Goal: Task Accomplishment & Management: Complete application form

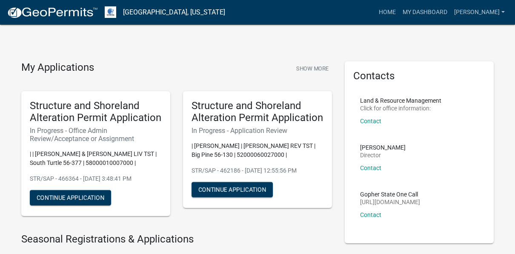
scroll to position [170, 0]
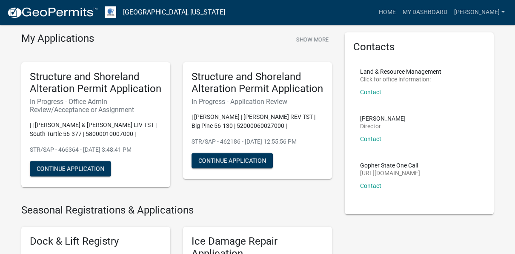
scroll to position [43, 0]
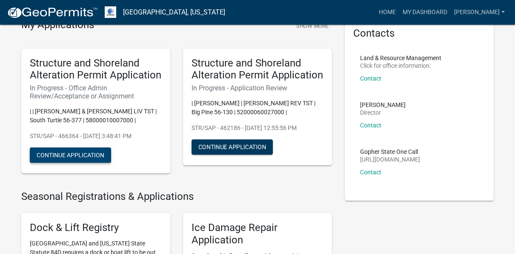
click at [90, 155] on button "Continue Application" at bounding box center [70, 154] width 81 height 15
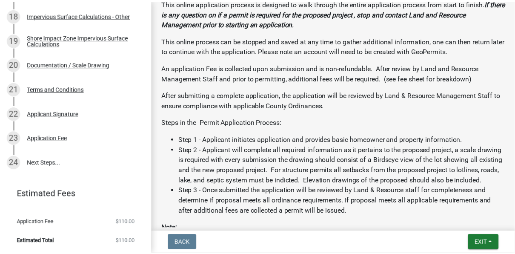
scroll to position [197, 0]
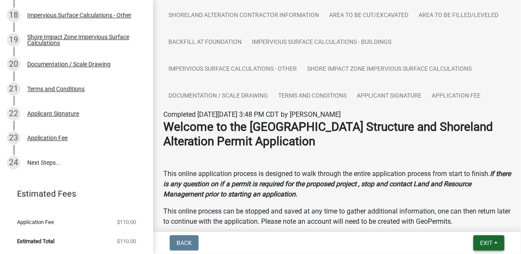
click at [496, 244] on button "Exit" at bounding box center [489, 242] width 31 height 15
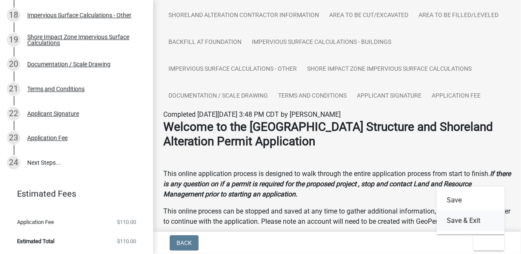
click at [469, 214] on button "Save & Exit" at bounding box center [471, 220] width 68 height 20
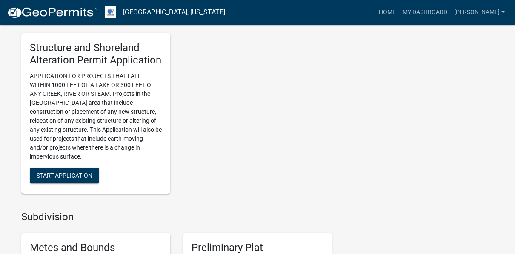
scroll to position [766, 0]
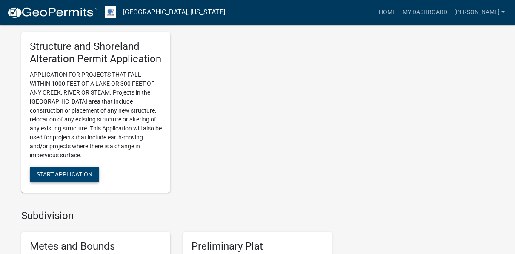
click at [85, 166] on button "Start Application" at bounding box center [64, 173] width 69 height 15
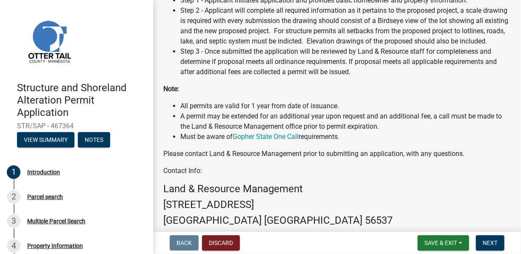
scroll to position [342, 0]
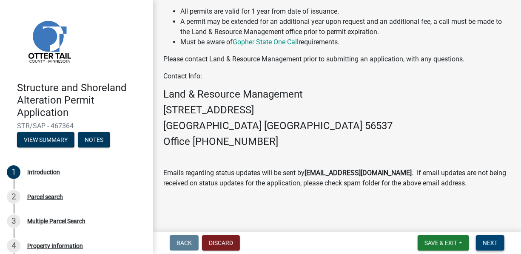
click at [495, 240] on span "Next" at bounding box center [490, 242] width 15 height 7
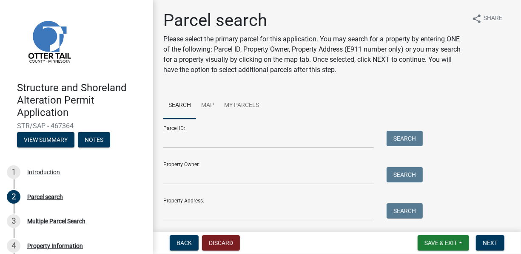
scroll to position [26, 0]
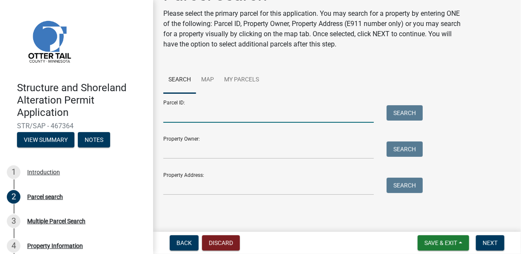
click at [183, 114] on input "Parcel ID:" at bounding box center [268, 113] width 211 height 17
click at [206, 112] on input "Parcel ID:" at bounding box center [268, 113] width 211 height 17
type input "02000990279000"
click at [415, 113] on button "Search" at bounding box center [405, 112] width 36 height 15
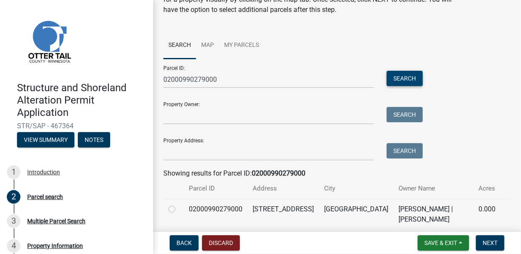
scroll to position [94, 0]
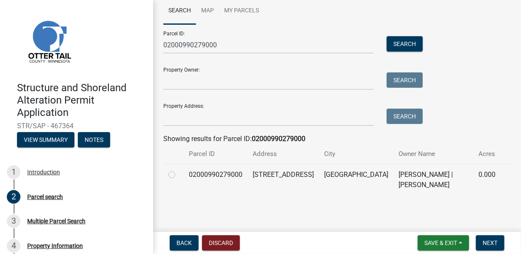
click at [179, 169] on label at bounding box center [179, 169] width 0 height 0
click at [179, 174] on input "radio" at bounding box center [182, 172] width 6 height 6
radio input "true"
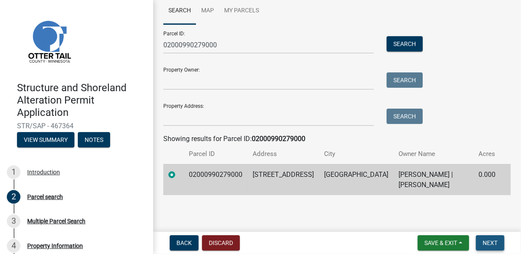
click at [488, 243] on span "Next" at bounding box center [490, 242] width 15 height 7
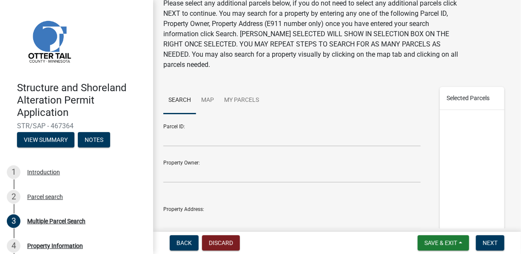
scroll to position [85, 0]
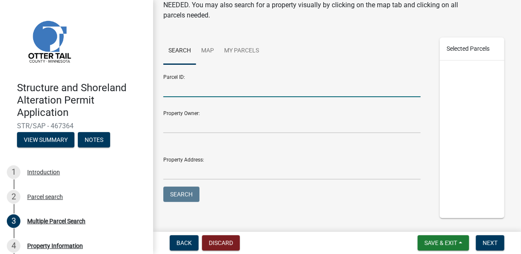
click at [196, 88] on input "Parcel ID:" at bounding box center [291, 88] width 257 height 17
click at [207, 83] on input "Parcel ID:" at bounding box center [291, 88] width 257 height 17
type input "46000070036000"
click at [197, 192] on button "Search" at bounding box center [181, 193] width 36 height 15
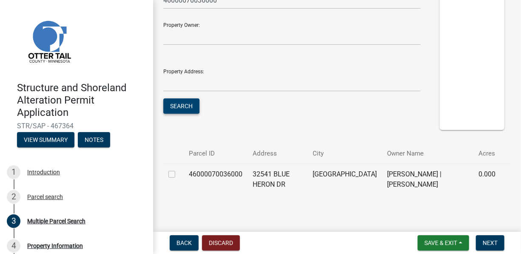
scroll to position [179, 0]
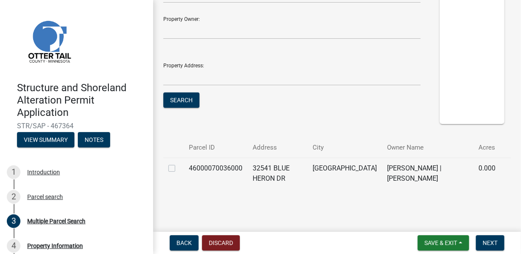
click at [168, 166] on td at bounding box center [173, 172] width 20 height 31
click at [179, 163] on label at bounding box center [179, 163] width 0 height 0
click at [179, 166] on input "checkbox" at bounding box center [182, 166] width 6 height 6
checkbox input "true"
click at [497, 240] on span "Next" at bounding box center [490, 242] width 15 height 7
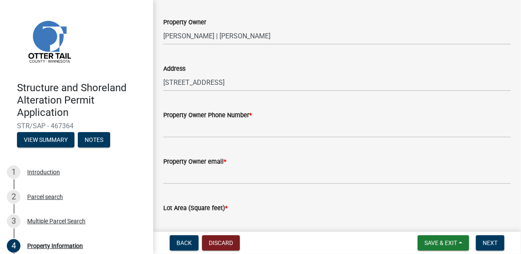
scroll to position [0, 0]
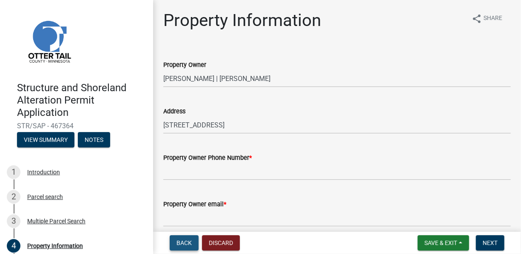
click at [189, 243] on span "Back" at bounding box center [184, 242] width 15 height 7
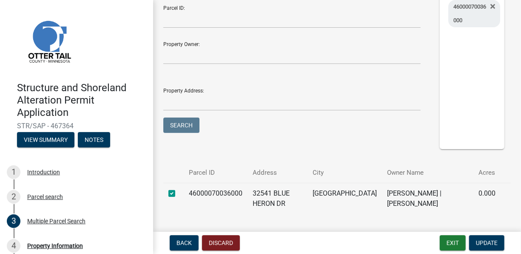
scroll to position [137, 0]
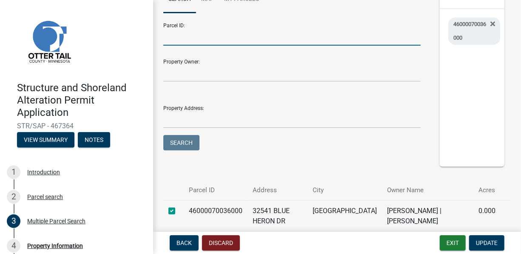
click at [174, 38] on input "Parcel ID:" at bounding box center [291, 36] width 257 height 17
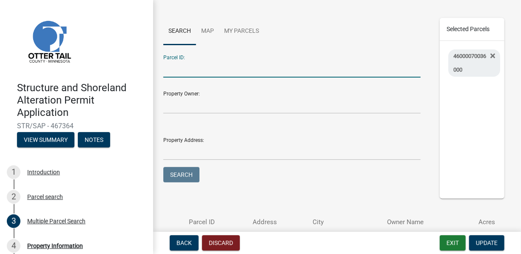
scroll to position [94, 0]
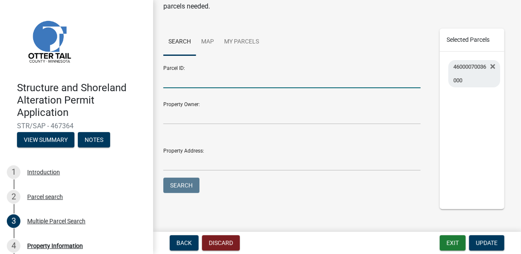
click at [169, 88] on input "Parcel ID:" at bounding box center [291, 79] width 257 height 17
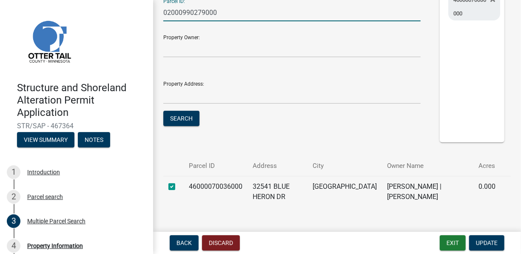
scroll to position [179, 0]
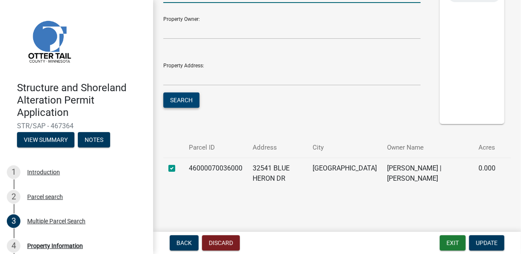
type input "02000990279000"
click at [185, 99] on button "Search" at bounding box center [181, 99] width 36 height 15
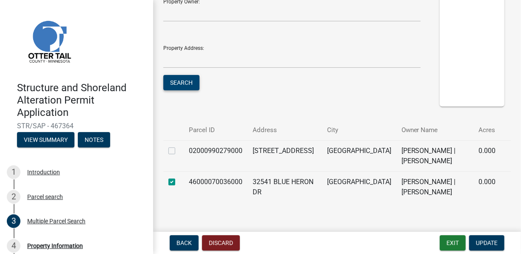
scroll to position [210, 0]
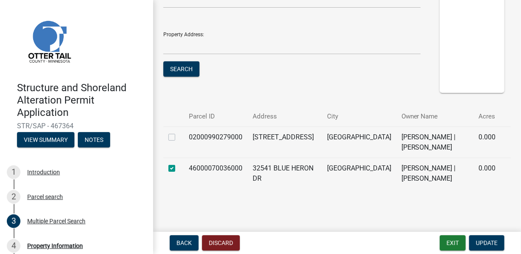
click at [179, 132] on label at bounding box center [179, 132] width 0 height 0
click at [179, 135] on input "checkbox" at bounding box center [182, 135] width 6 height 6
checkbox input "true"
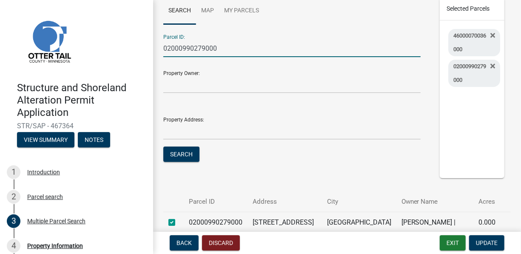
drag, startPoint x: 223, startPoint y: 53, endPoint x: 157, endPoint y: 54, distance: 66.4
click at [157, 54] on div "Parcel ID: 02000990279000 Property Owner: Property Address: Search" at bounding box center [292, 100] width 270 height 144
click at [194, 47] on input "Parcel ID:" at bounding box center [291, 48] width 257 height 17
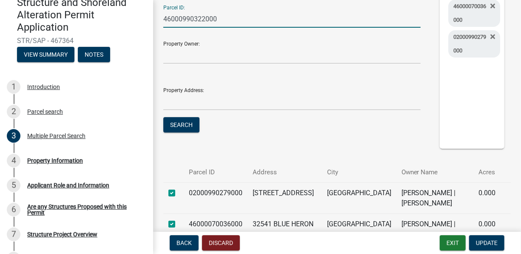
scroll to position [168, 0]
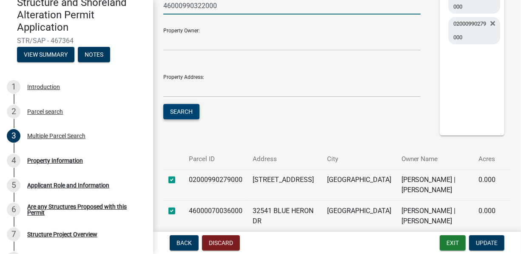
type input "46000990322000"
click at [187, 113] on button "Search" at bounding box center [181, 111] width 36 height 15
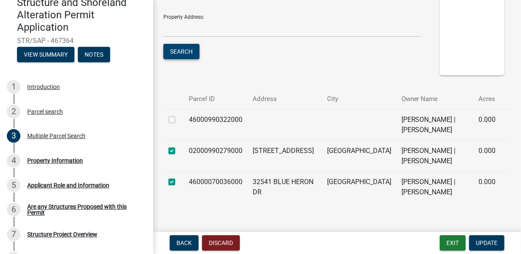
scroll to position [241, 0]
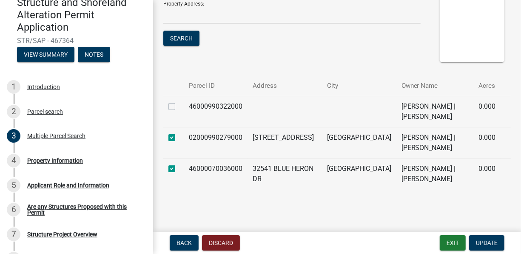
click at [179, 101] on label at bounding box center [179, 101] width 0 height 0
click at [179, 107] on input "checkbox" at bounding box center [182, 104] width 6 height 6
checkbox input "true"
click at [494, 246] on span "Update" at bounding box center [487, 242] width 22 height 7
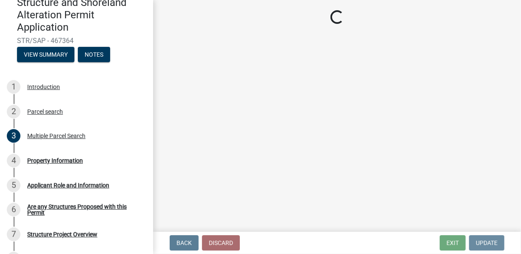
scroll to position [0, 0]
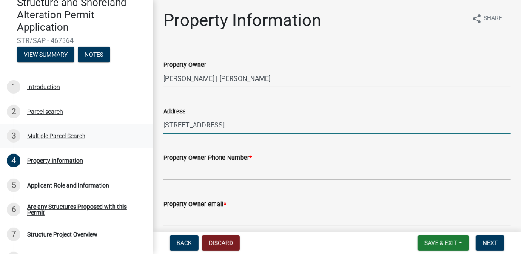
drag, startPoint x: 166, startPoint y: 126, endPoint x: 130, endPoint y: 130, distance: 36.0
click at [130, 130] on div "Structure and Shoreland Alteration Permit Application STR/SAP - 467364 View Sum…" at bounding box center [260, 127] width 521 height 254
click at [234, 123] on input "[STREET_ADDRESS]" at bounding box center [337, 124] width 348 height 17
drag, startPoint x: 226, startPoint y: 126, endPoint x: 154, endPoint y: 123, distance: 71.5
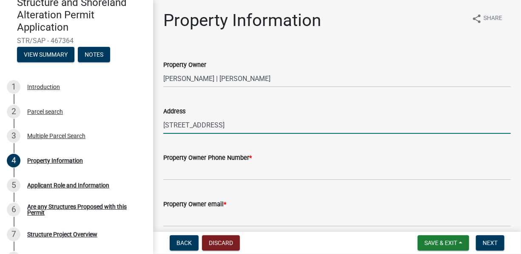
type input "[STREET_ADDRESS]"
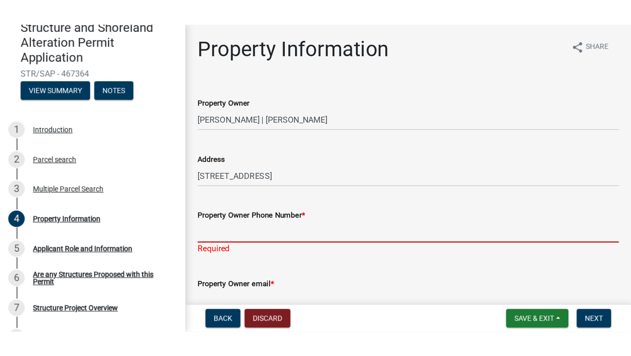
scroll to position [60, 0]
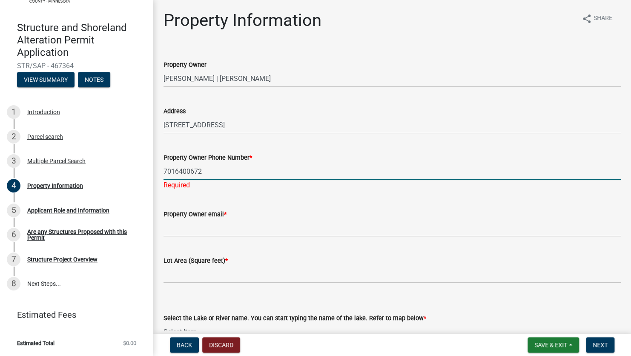
type input "7016400672"
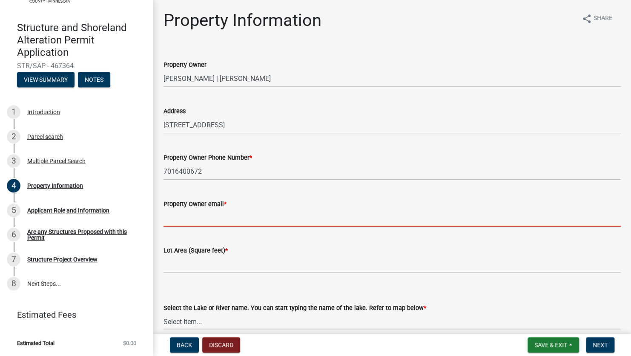
click at [214, 225] on input "Property Owner email *" at bounding box center [391, 217] width 457 height 17
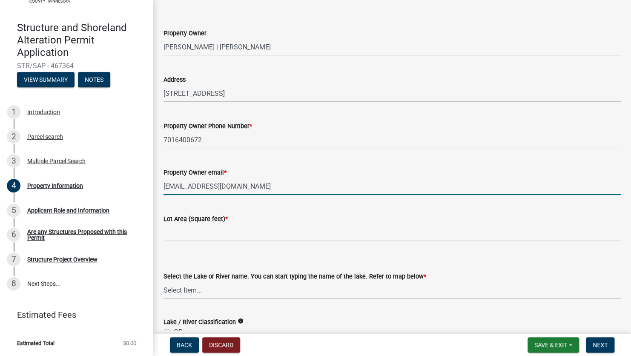
scroll to position [85, 0]
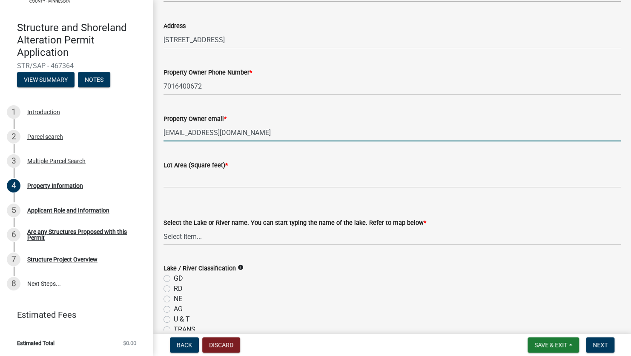
type input "[EMAIL_ADDRESS][DOMAIN_NAME]"
click at [203, 185] on input "text" at bounding box center [391, 178] width 457 height 17
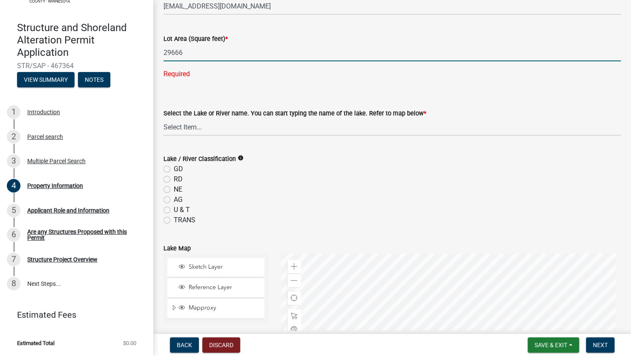
scroll to position [213, 0]
type input "29666"
click at [210, 121] on wm-data-entity-input "Select the Lake or River name. You can start typing the name of the lake. Refer…" at bounding box center [391, 113] width 457 height 57
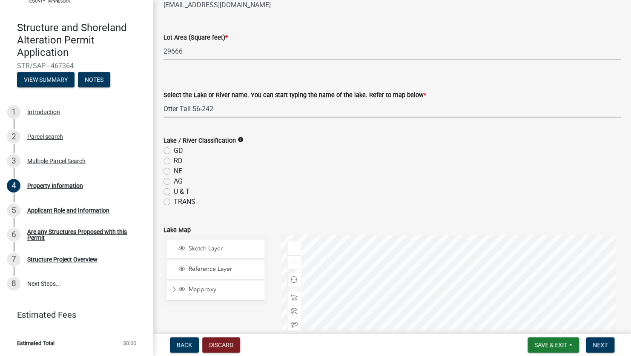
click at [163, 100] on select "Select Item... None [PERSON_NAME] 56-031 [PERSON_NAME] 56-118 [PERSON_NAME] 56-…" at bounding box center [391, 108] width 457 height 17
select select "ebef668c-e666-4f0f-b24a-d79aaee39ebe"
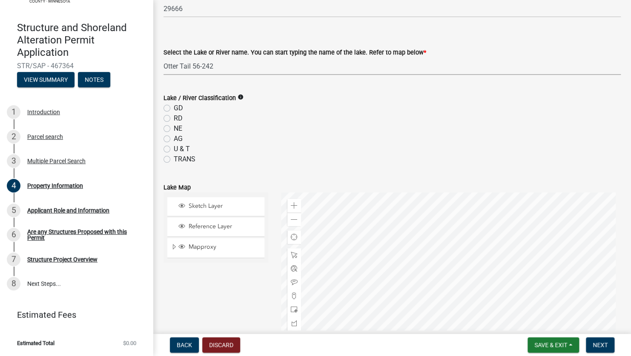
scroll to position [340, 0]
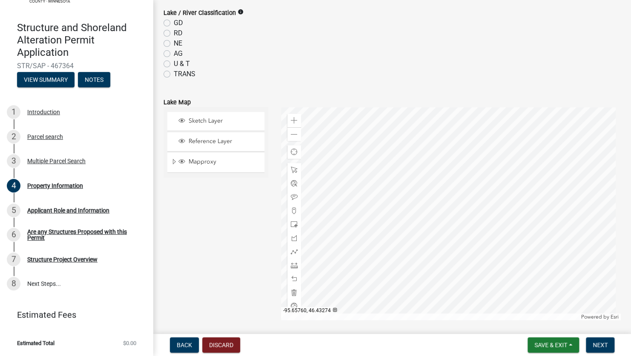
click at [174, 24] on label "GD" at bounding box center [178, 23] width 9 height 10
click at [174, 23] on input "GD" at bounding box center [177, 21] width 6 height 6
radio input "true"
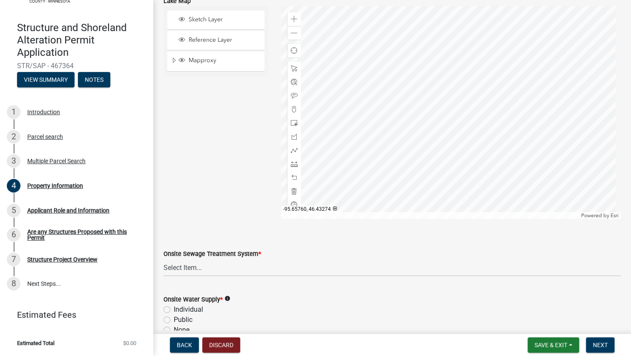
scroll to position [534, 0]
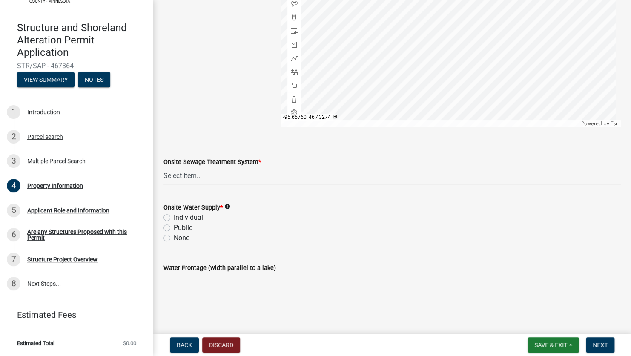
click at [199, 178] on select "Select Item... L&R Certificate of Compliance within 5yrs Compliance Inspection …" at bounding box center [391, 175] width 457 height 17
click at [163, 167] on select "Select Item... L&R Certificate of Compliance within 5yrs Compliance Inspection …" at bounding box center [391, 175] width 457 height 17
select select "bc365043-463f-4dd2-a146-228392936da3"
click at [174, 217] on label "Individual" at bounding box center [188, 217] width 29 height 10
click at [174, 217] on input "Individual" at bounding box center [177, 215] width 6 height 6
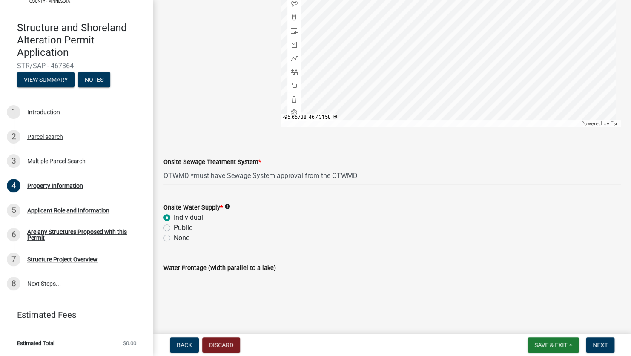
radio input "true"
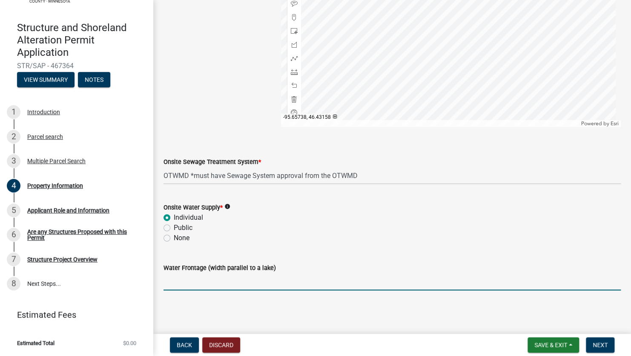
click at [191, 253] on input "Water Frontage (width parallel to a lake)" at bounding box center [391, 281] width 457 height 17
type input "180"
click at [514, 253] on span "Next" at bounding box center [599, 344] width 15 height 7
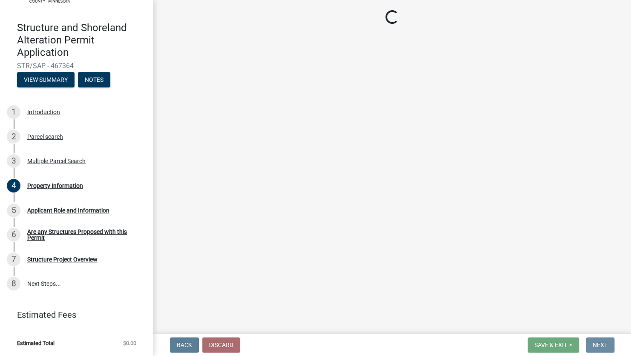
scroll to position [0, 0]
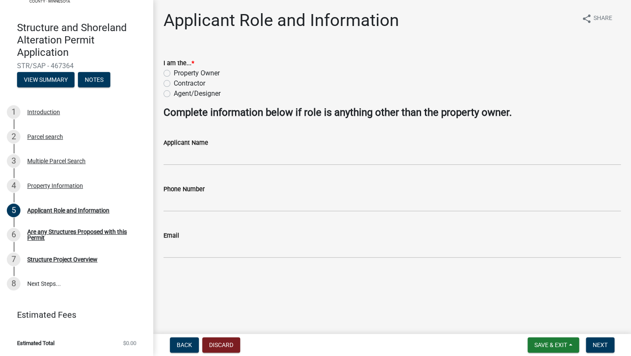
click at [174, 94] on label "Agent/Designer" at bounding box center [197, 94] width 47 height 10
click at [174, 94] on input "Agent/Designer" at bounding box center [177, 92] width 6 height 6
radio input "true"
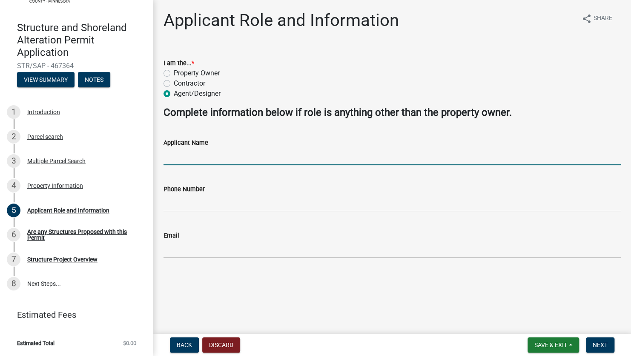
click at [188, 160] on input "Applicant Name" at bounding box center [391, 156] width 457 height 17
type input "[PERSON_NAME]"
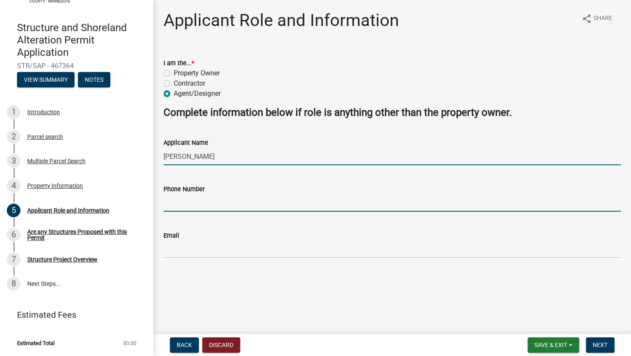
type input "2182056713"
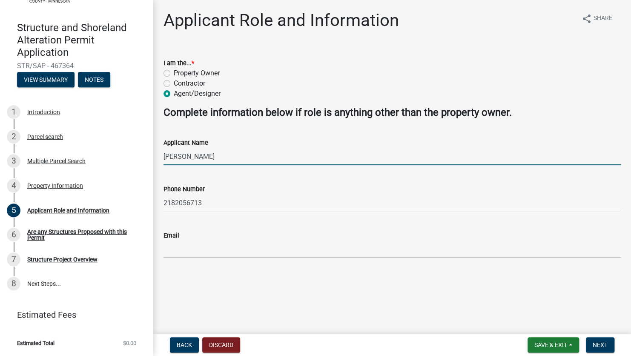
type input "[EMAIL_ADDRESS][DOMAIN_NAME]"
click at [514, 253] on span "Next" at bounding box center [599, 344] width 15 height 7
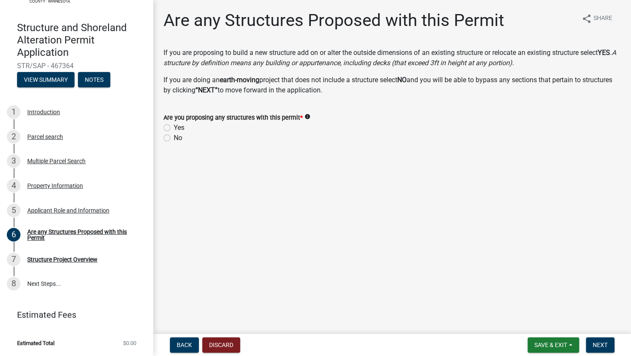
click at [174, 125] on label "Yes" at bounding box center [179, 128] width 11 height 10
click at [174, 125] on input "Yes" at bounding box center [177, 126] width 6 height 6
radio input "true"
click at [514, 253] on span "Next" at bounding box center [599, 344] width 15 height 7
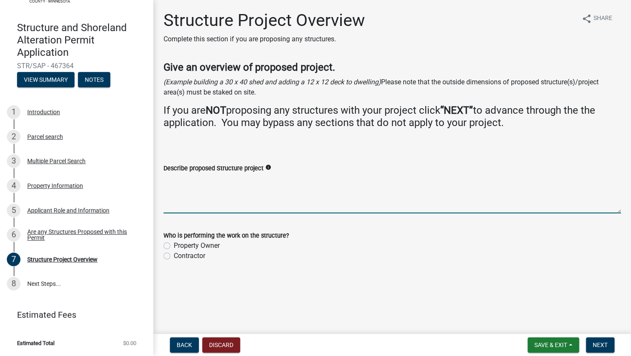
click at [240, 185] on textarea "Describe proposed Structure project" at bounding box center [391, 193] width 457 height 40
click at [197, 182] on textarea "Describe proposed Structure project" at bounding box center [391, 193] width 457 height 40
drag, startPoint x: 409, startPoint y: 177, endPoint x: 365, endPoint y: 179, distance: 43.9
click at [365, 179] on textarea "Remove and replace existing dwelling with new proposed dwelling approximately" at bounding box center [391, 193] width 457 height 40
click at [291, 179] on textarea "Remove and replace existing dwelling with new proposed dwelling" at bounding box center [391, 193] width 457 height 40
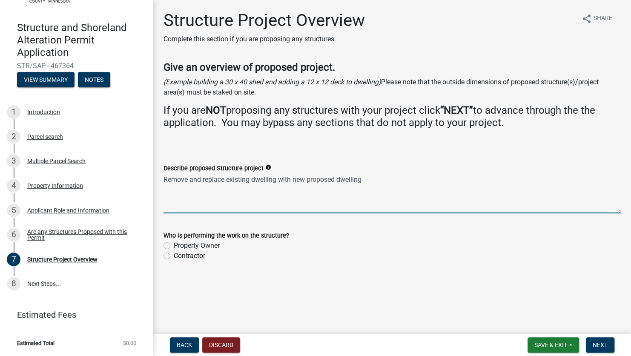
click at [335, 179] on textarea "Remove and replace existing dwelling with new proposed dwelling" at bounding box center [391, 193] width 457 height 40
click at [400, 179] on textarea "Remove and replace existing dwelling with new proposed 2,388 sq ft dwelling" at bounding box center [391, 193] width 457 height 40
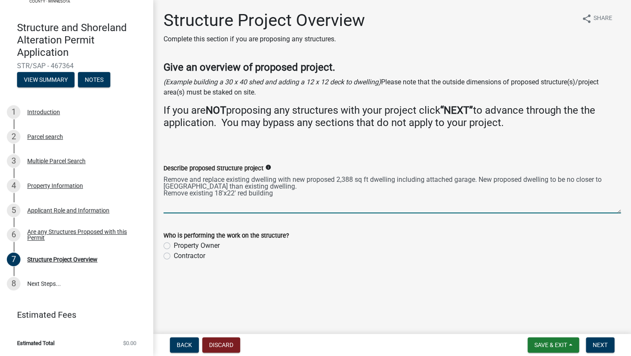
click at [279, 194] on textarea "Remove and replace existing dwelling with new proposed 2,388 sq ft dwelling inc…" at bounding box center [391, 193] width 457 height 40
type textarea "Remove and replace existing dwelling with new proposed 2,388 sq ft dwelling inc…"
click at [174, 253] on label "Contractor" at bounding box center [189, 256] width 31 height 10
click at [174, 253] on input "Contractor" at bounding box center [177, 254] width 6 height 6
radio input "true"
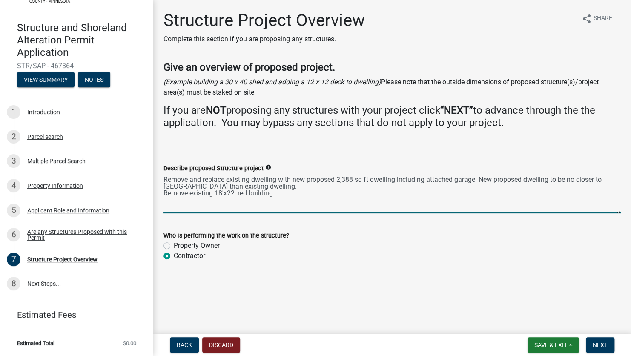
click at [304, 195] on textarea "Remove and replace existing dwelling with new proposed 2,388 sq ft dwelling inc…" at bounding box center [391, 193] width 457 height 40
type textarea "Remove and replace existing dwelling with new proposed 2,388 sq ft dwelling inc…"
click at [514, 253] on span "Next" at bounding box center [599, 344] width 15 height 7
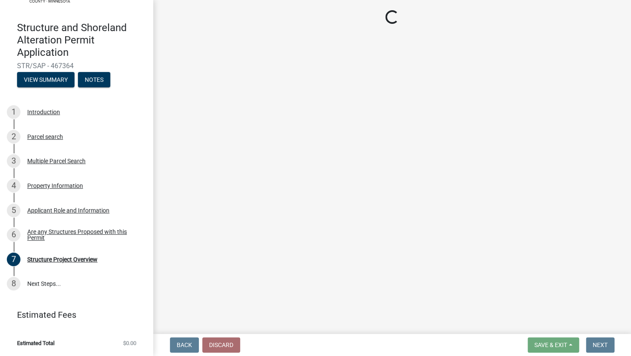
scroll to position [85, 0]
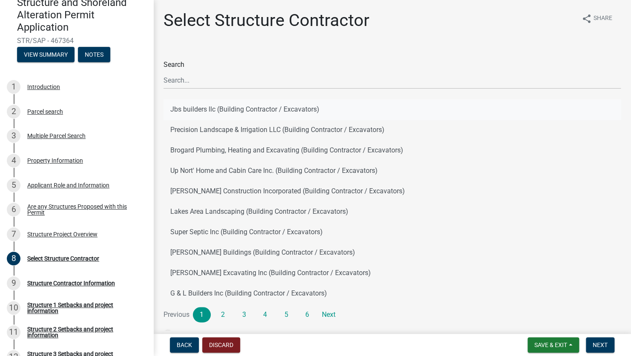
click at [233, 111] on button "Jbs builders llc (Building Contractor / Excavators)" at bounding box center [391, 109] width 457 height 20
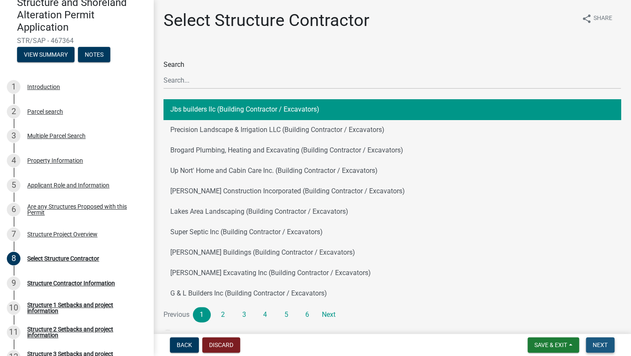
click at [514, 253] on button "Next" at bounding box center [600, 344] width 29 height 15
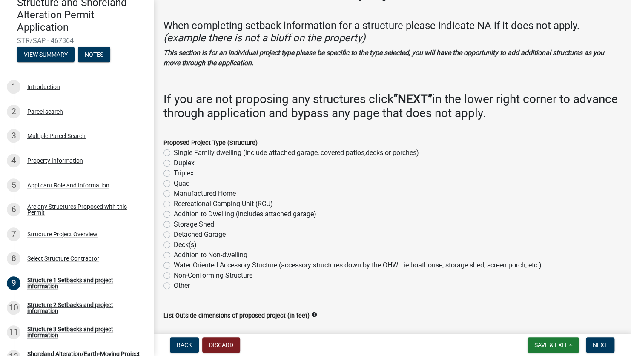
scroll to position [43, 0]
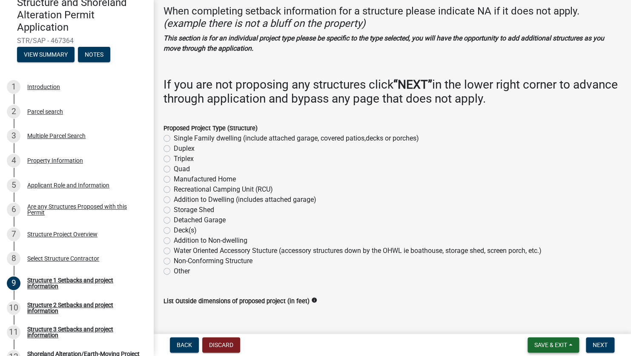
click at [514, 253] on span "Save & Exit" at bounding box center [550, 344] width 33 height 7
click at [514, 253] on button "Save" at bounding box center [545, 302] width 68 height 20
click at [206, 136] on label "Single Family dwelling (include attached garage, covered patios,decks or porche…" at bounding box center [296, 138] width 245 height 10
click at [179, 136] on input "Single Family dwelling (include attached garage, covered patios,decks or porche…" at bounding box center [177, 136] width 6 height 6
radio input "true"
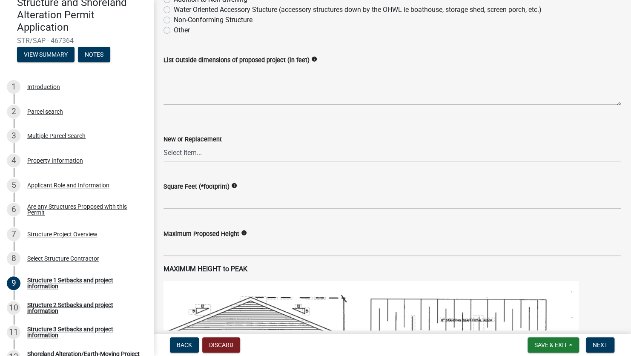
scroll to position [298, 0]
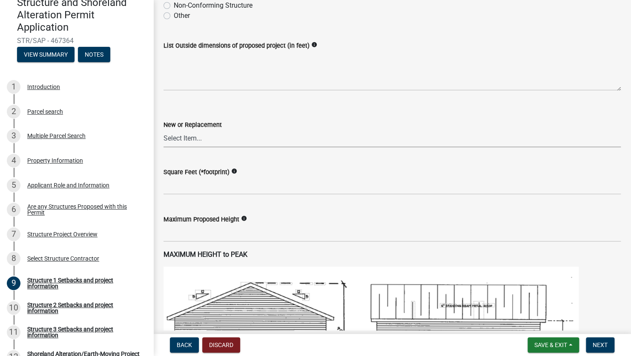
click at [202, 140] on select "Select Item... New Replacement" at bounding box center [391, 138] width 457 height 17
click at [163, 130] on select "Select Item... New Replacement" at bounding box center [391, 138] width 457 height 17
select select "a3cc236c-43aa-406a-8353-e0398d57c407"
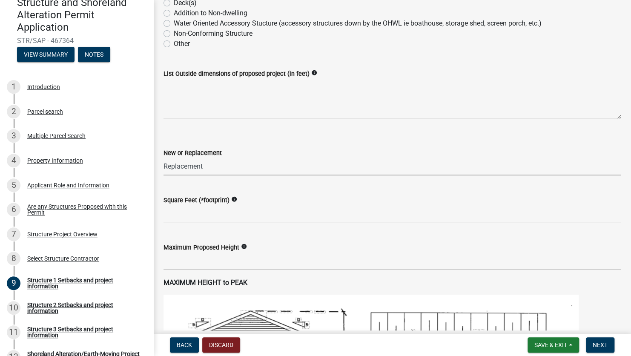
scroll to position [255, 0]
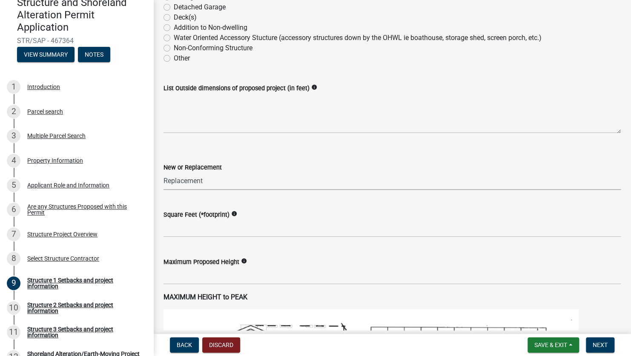
click at [264, 190] on wm-data-entity-input "New or Replacement Select Item... New Replacement" at bounding box center [391, 168] width 457 height 57
click at [263, 186] on select "Select Item... New Replacement" at bounding box center [391, 180] width 457 height 17
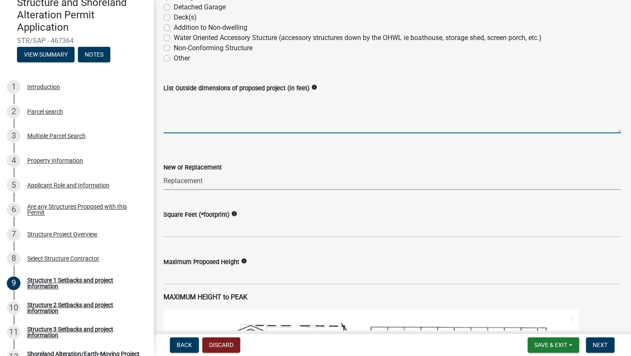
click at [216, 117] on textarea "List Outside dimensions of proposed project (in feet)" at bounding box center [391, 113] width 457 height 40
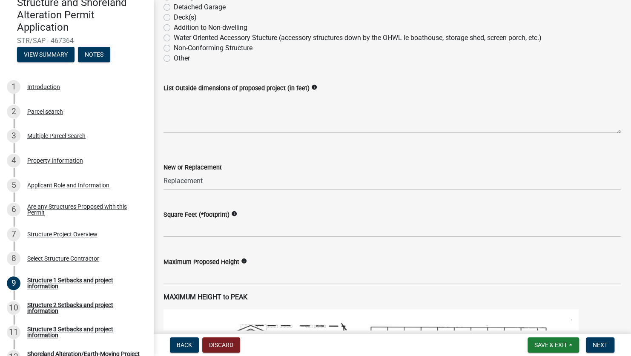
click at [311, 88] on icon "info" at bounding box center [314, 87] width 6 height 6
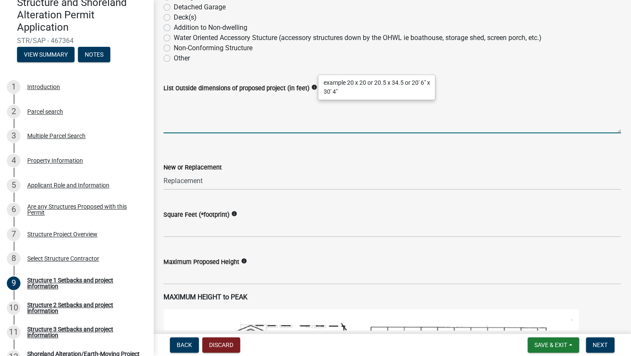
click at [313, 108] on textarea "List Outside dimensions of proposed project (in feet)" at bounding box center [391, 113] width 457 height 40
